Goal: Navigation & Orientation: Find specific page/section

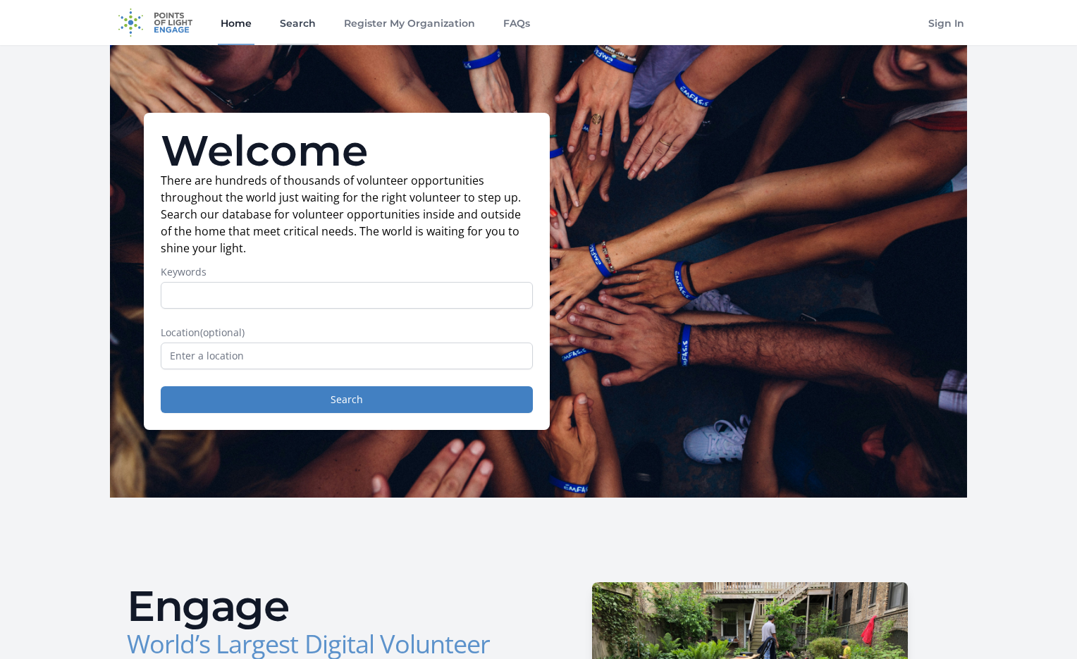
click at [304, 22] on link "Search" at bounding box center [298, 22] width 42 height 45
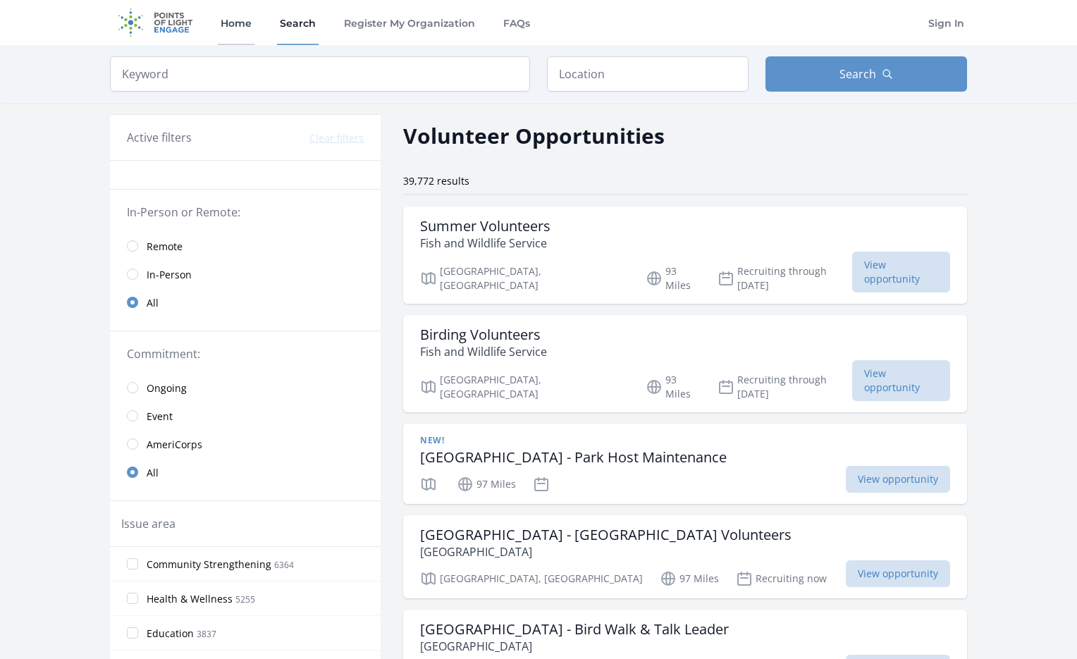
click at [247, 23] on link "Home" at bounding box center [236, 22] width 37 height 45
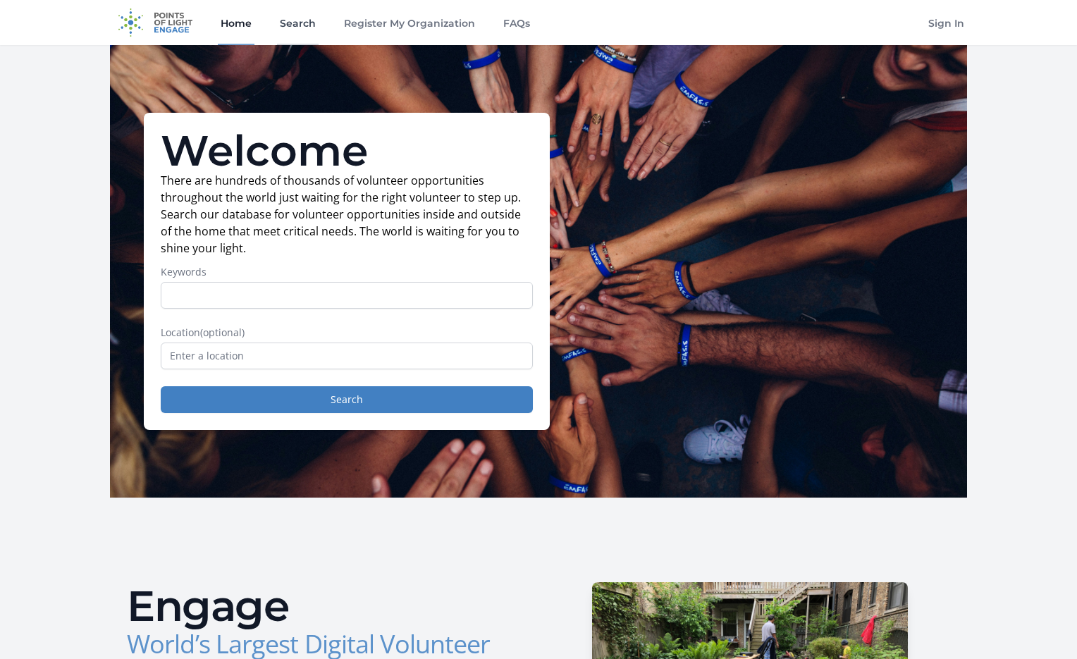
click at [292, 23] on link "Search" at bounding box center [298, 22] width 42 height 45
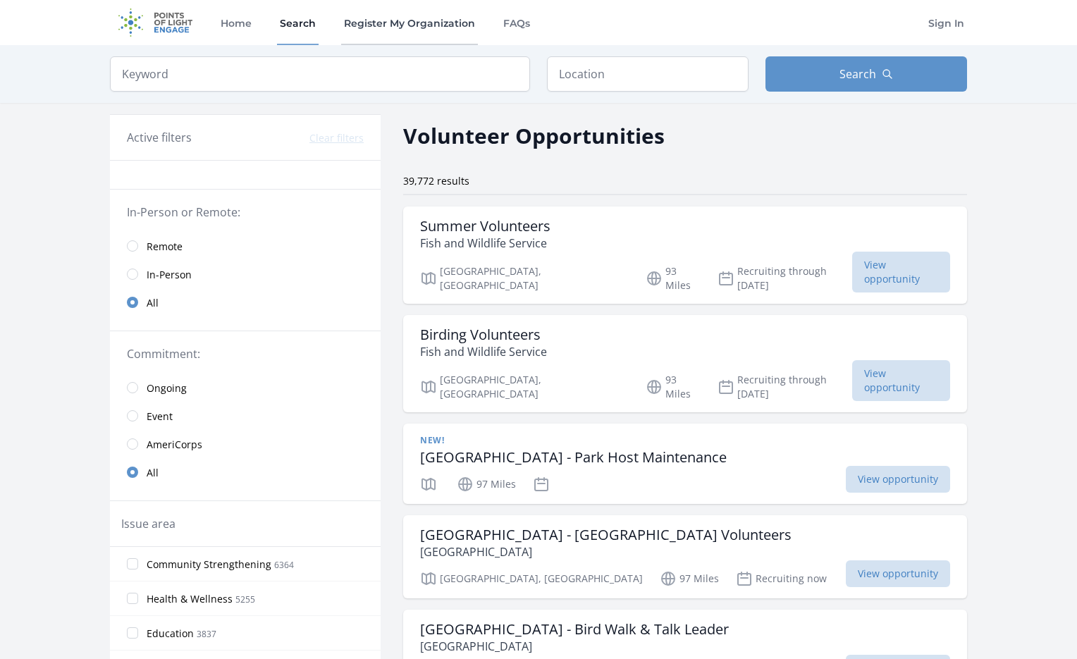
click at [388, 25] on link "Register My Organization" at bounding box center [409, 22] width 137 height 45
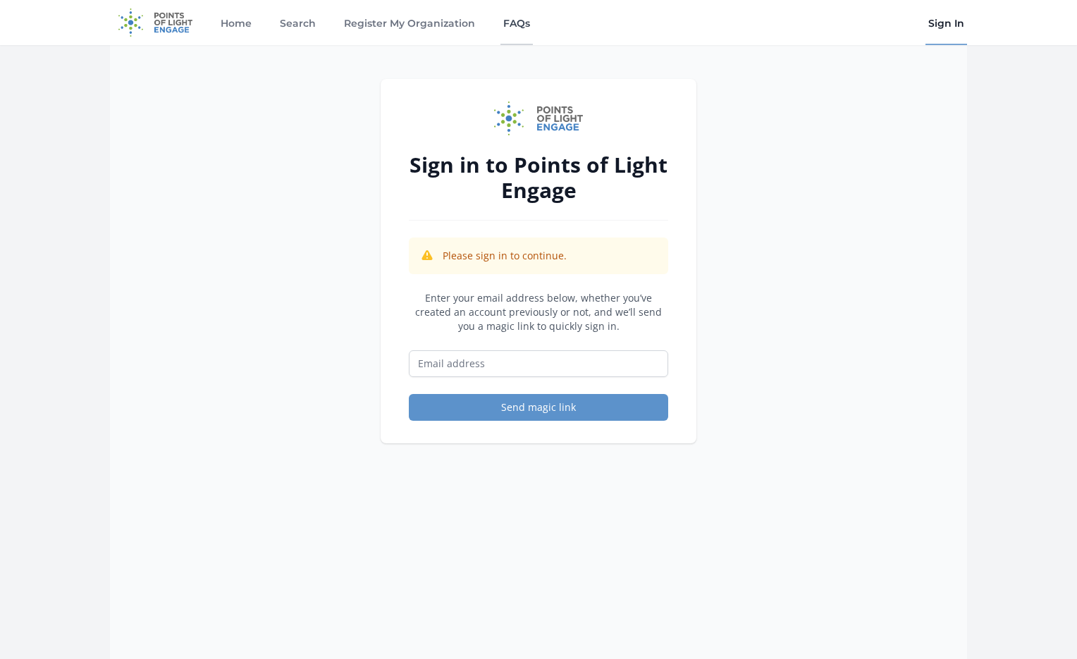
click at [528, 27] on link "FAQs" at bounding box center [516, 22] width 32 height 45
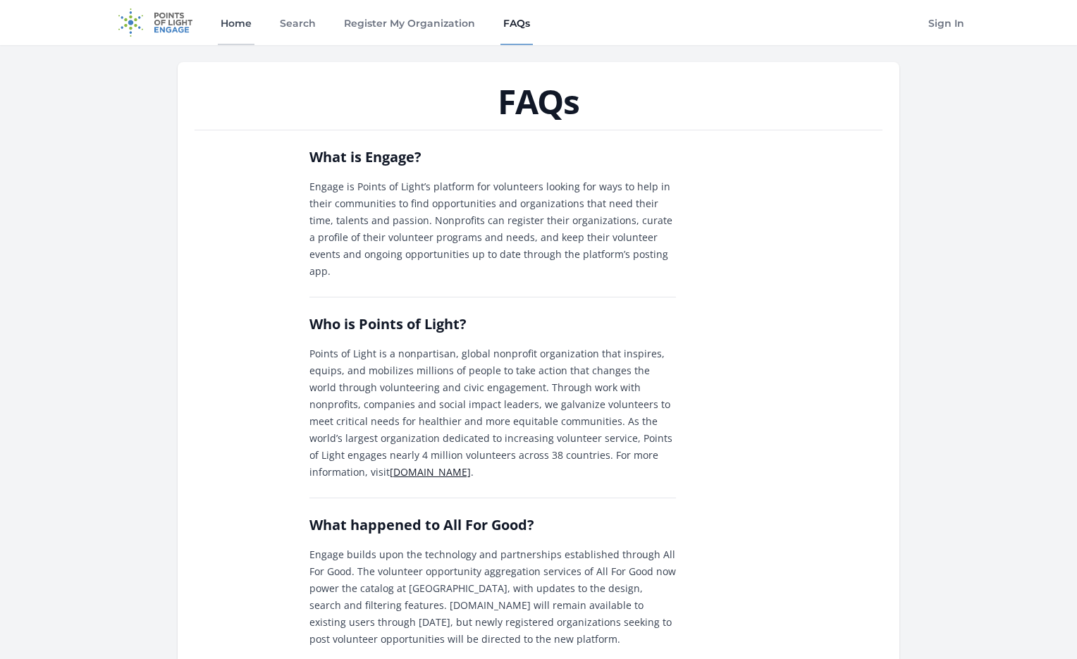
click at [225, 32] on link "Home" at bounding box center [236, 22] width 37 height 45
